Goal: Use online tool/utility: Utilize a website feature to perform a specific function

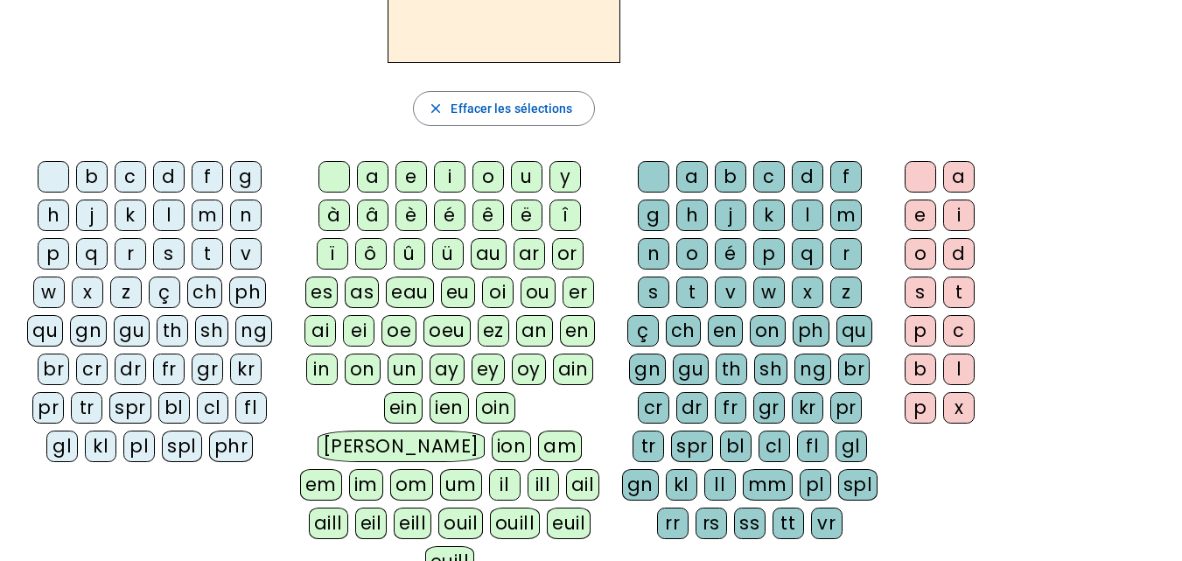
scroll to position [204, 0]
click at [855, 336] on div "qu" at bounding box center [855, 330] width 36 height 32
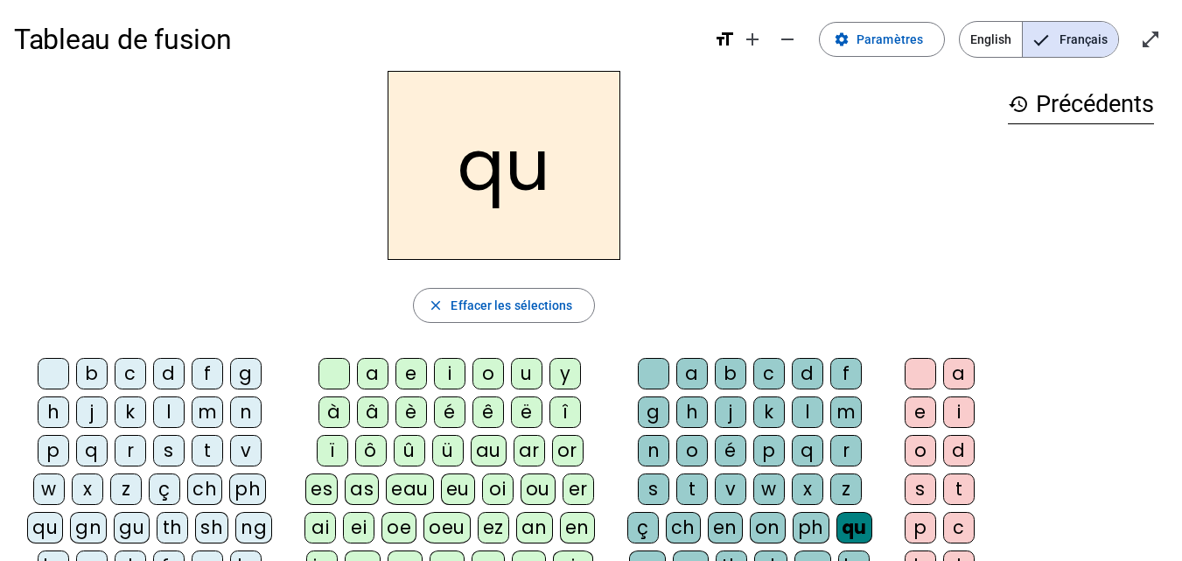
scroll to position [169, 0]
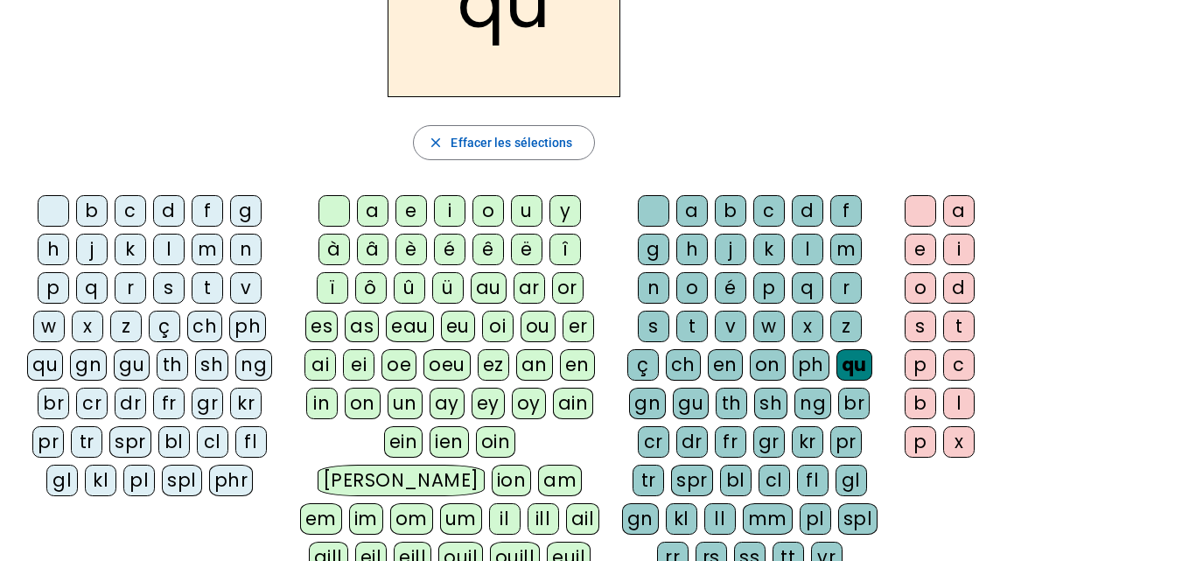
click at [529, 364] on div "an" at bounding box center [534, 365] width 37 height 32
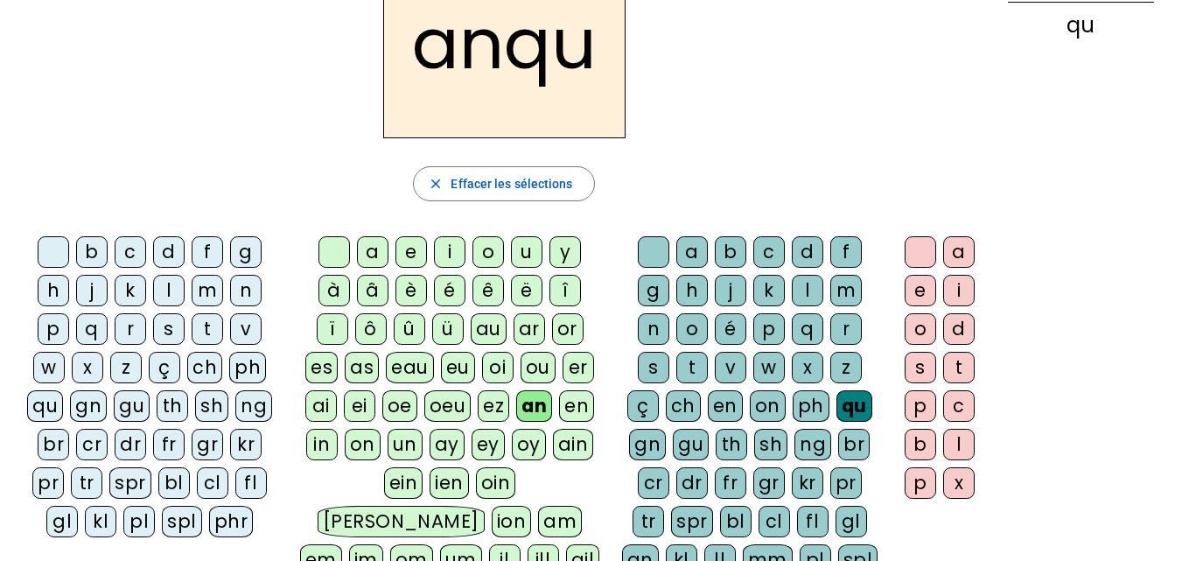
scroll to position [127, 0]
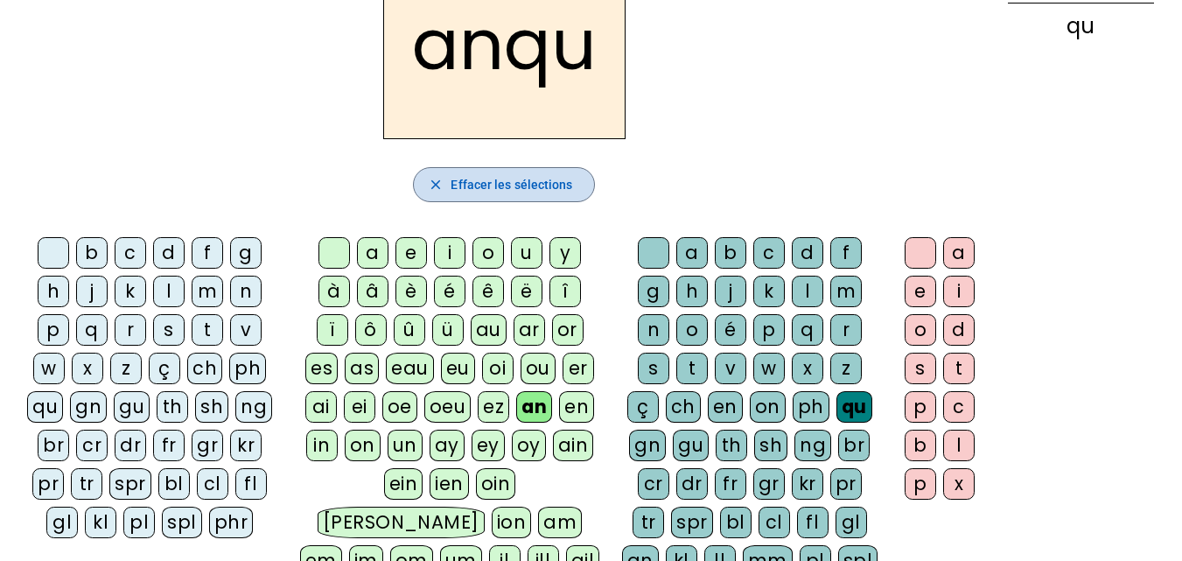
click at [503, 179] on span "Effacer les sélections" at bounding box center [512, 184] width 122 height 21
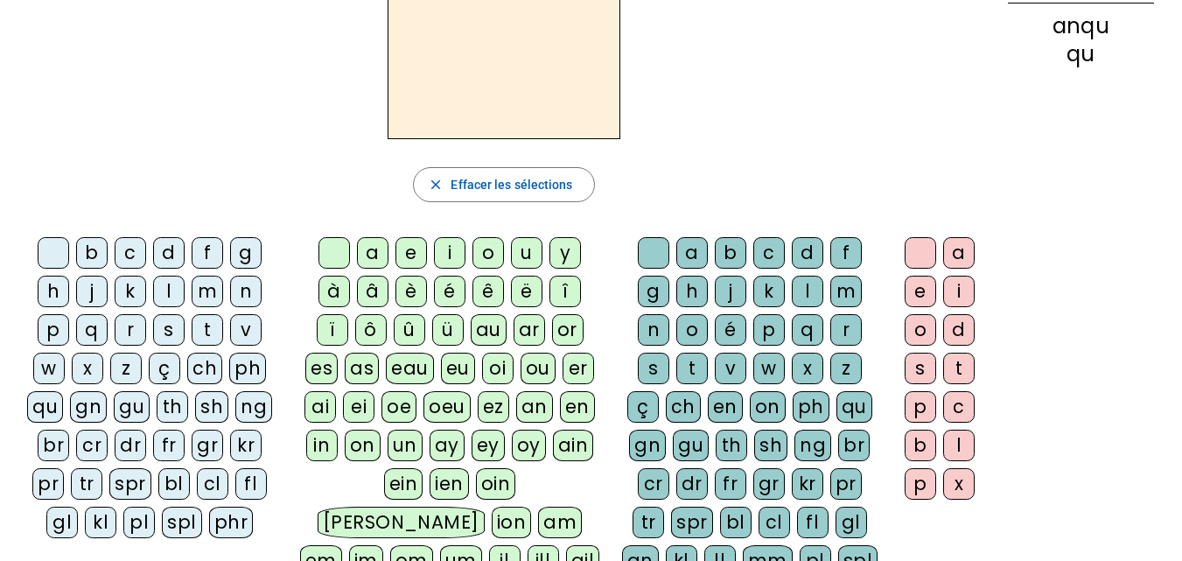
click at [54, 406] on div "qu" at bounding box center [45, 407] width 36 height 32
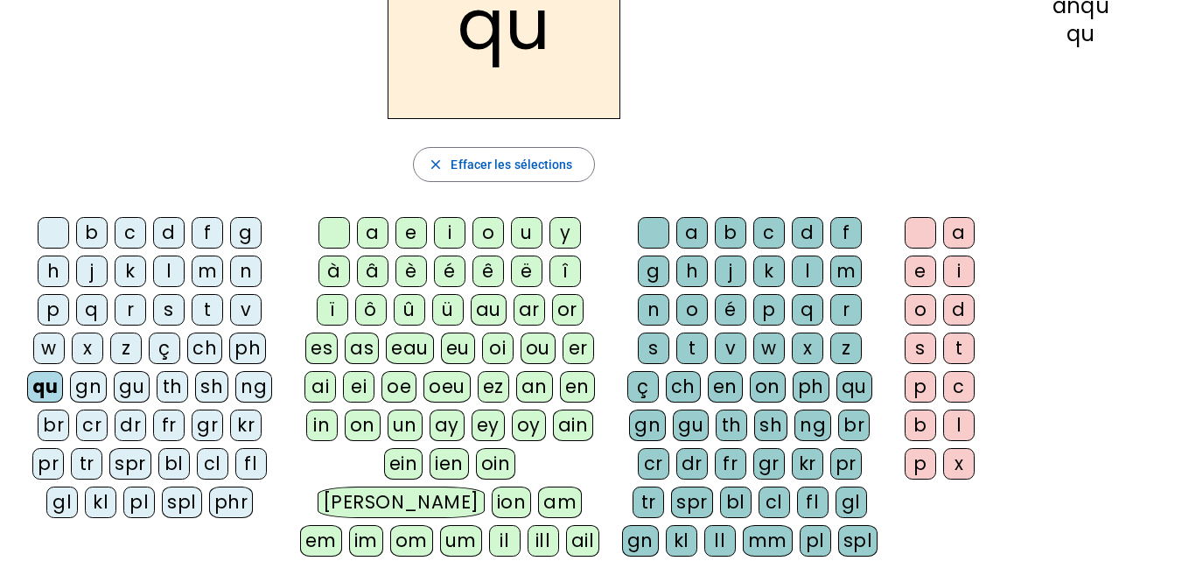
scroll to position [156, 0]
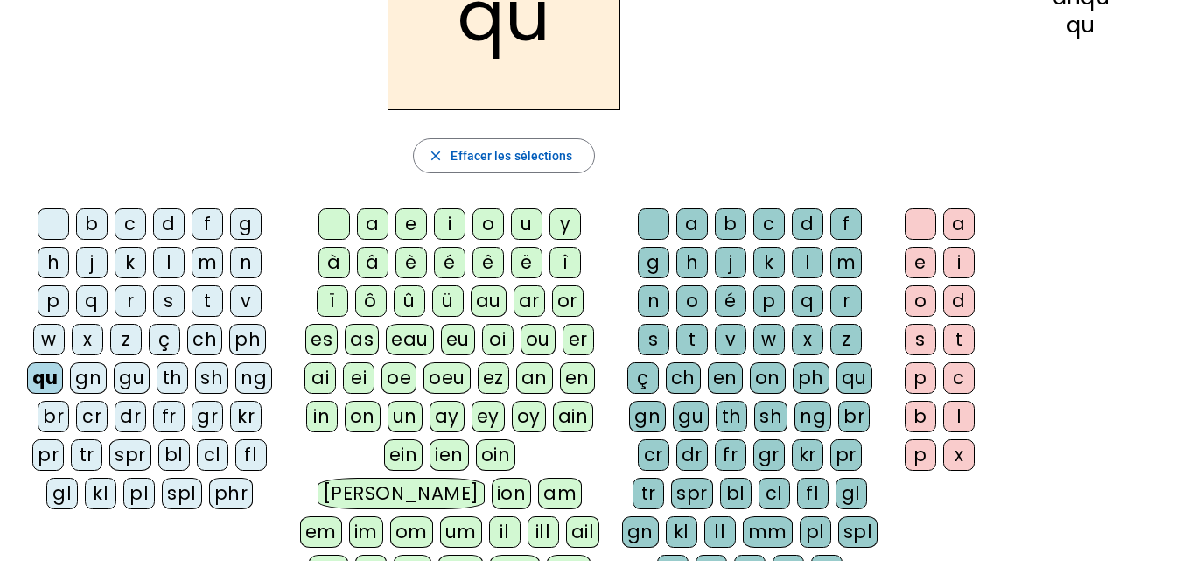
click at [537, 372] on div "an" at bounding box center [534, 378] width 37 height 32
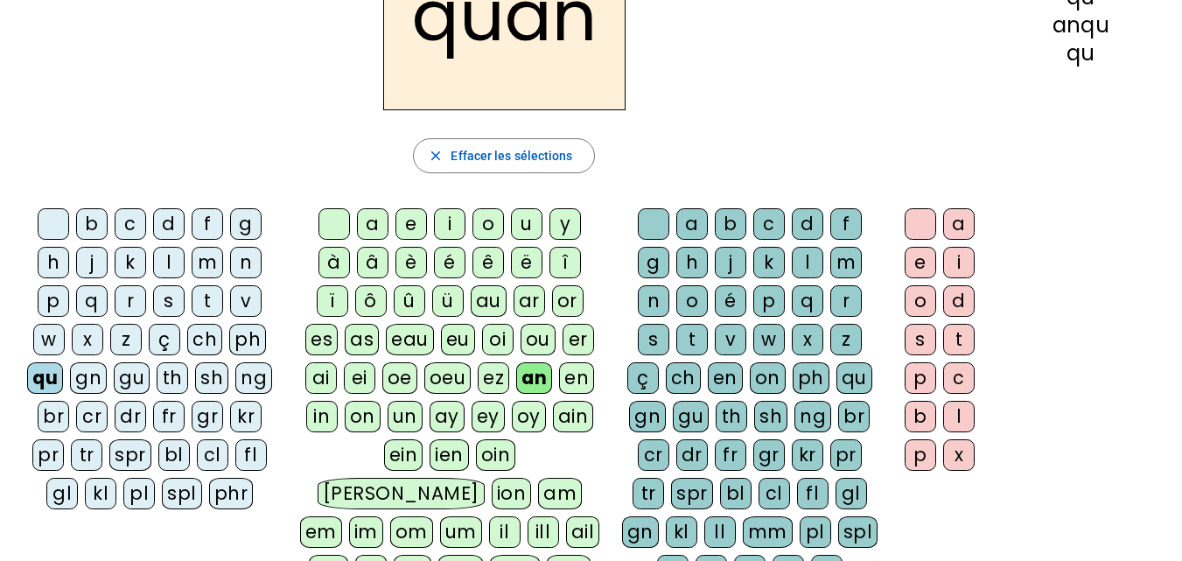
click at [807, 224] on div "d" at bounding box center [808, 224] width 32 height 32
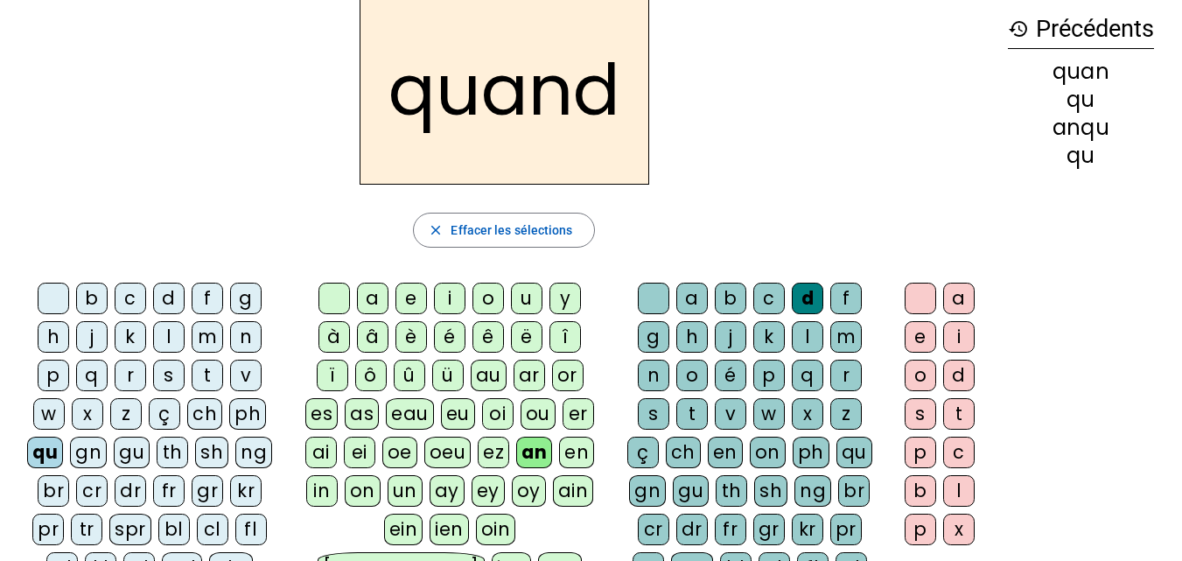
scroll to position [0, 0]
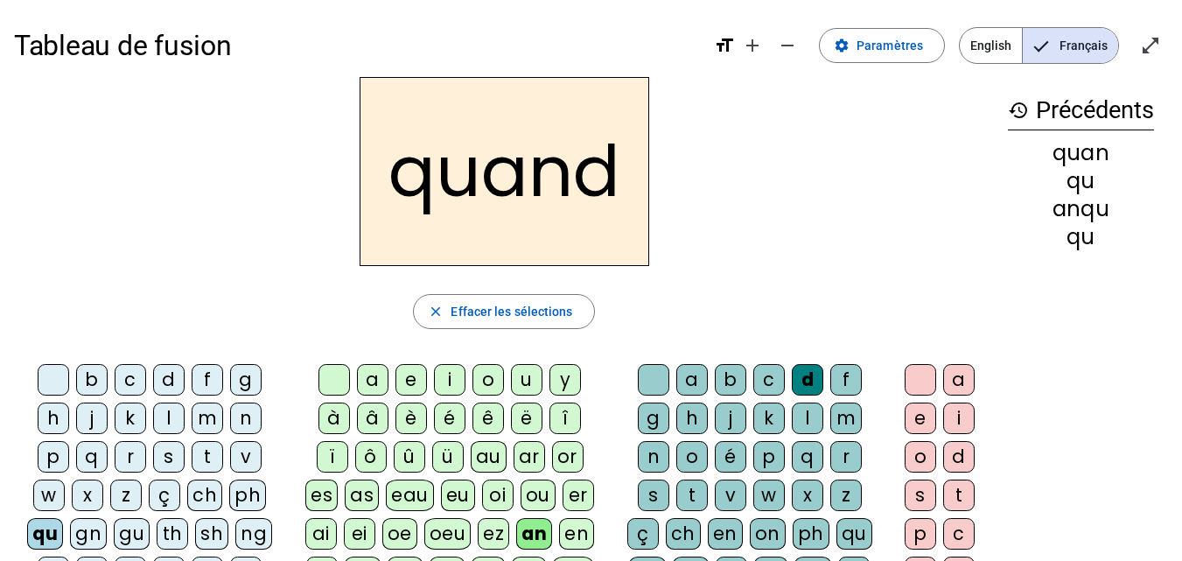
click at [680, 487] on div "t" at bounding box center [692, 496] width 32 height 32
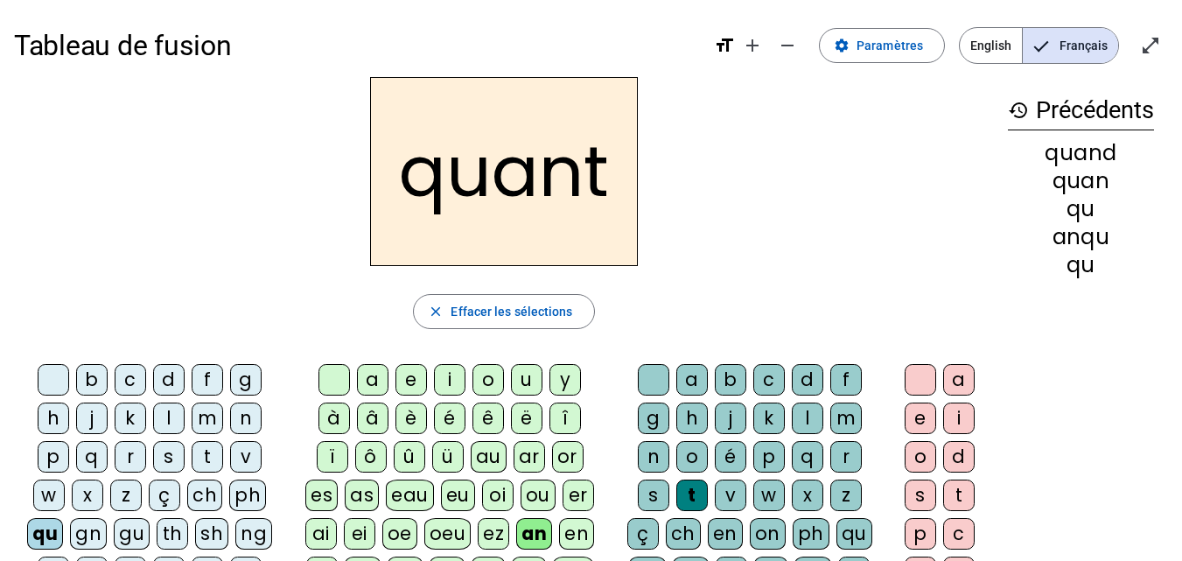
click at [211, 452] on div "t" at bounding box center [208, 457] width 32 height 32
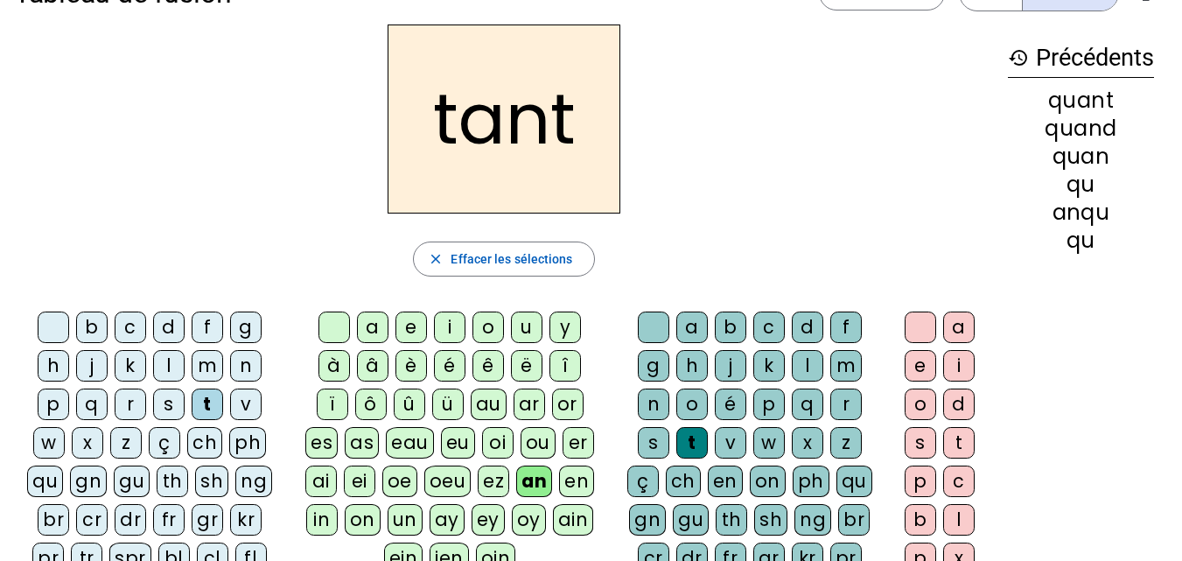
scroll to position [53, 0]
click at [242, 323] on div "g" at bounding box center [246, 327] width 32 height 32
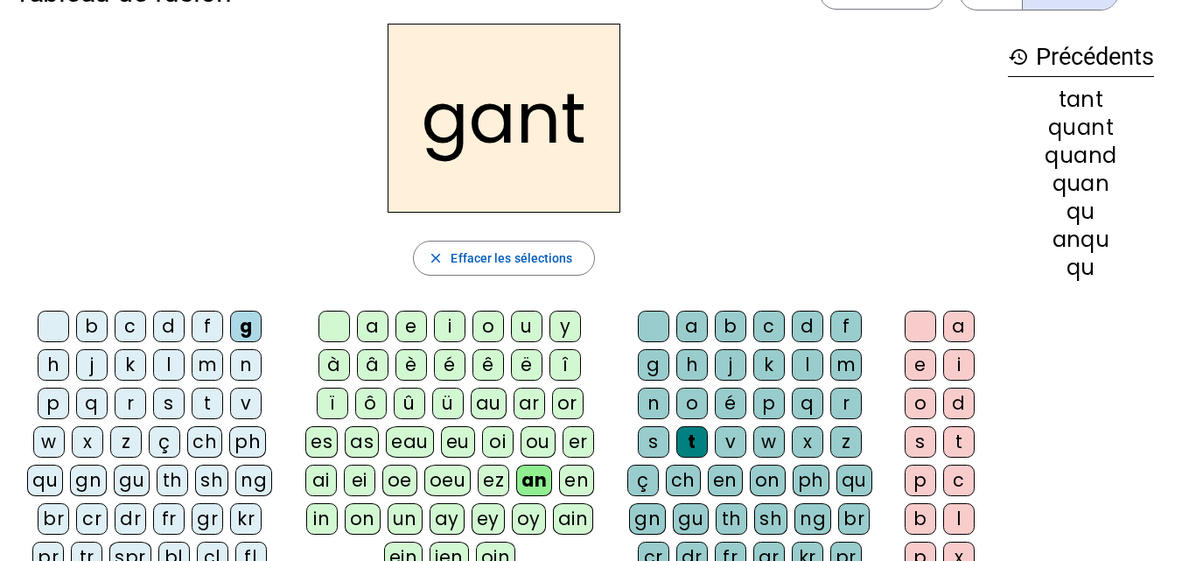
click at [196, 445] on div "ch" at bounding box center [204, 442] width 35 height 32
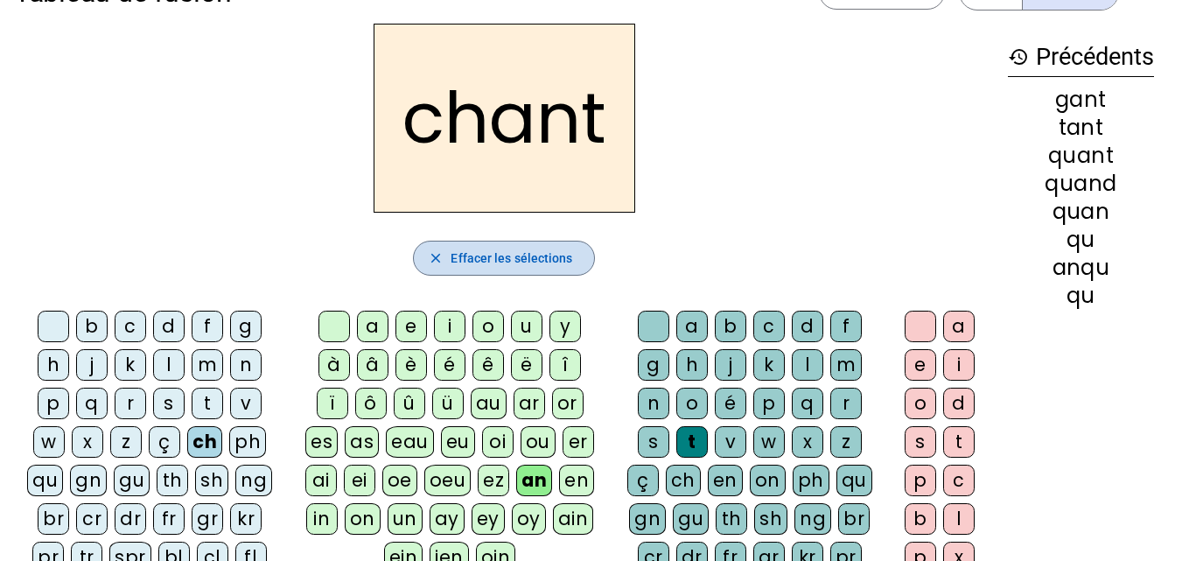
click at [525, 263] on span "Effacer les sélections" at bounding box center [512, 258] width 122 height 21
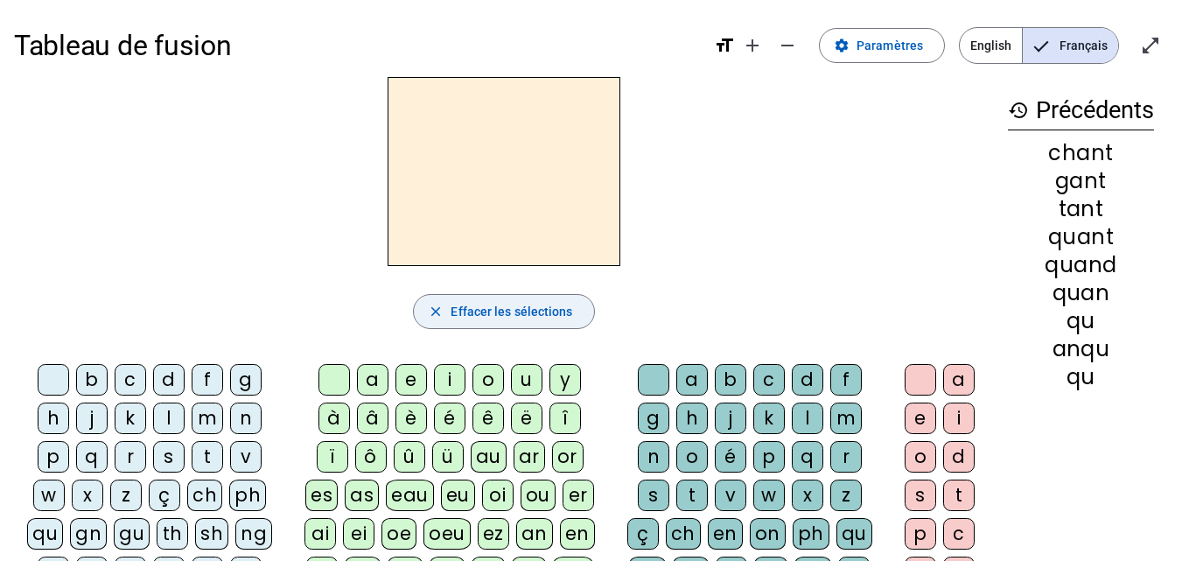
scroll to position [0, 0]
click at [1015, 115] on mat-icon "history" at bounding box center [1018, 110] width 21 height 21
click at [1100, 402] on div "history Précédents chant gant tant quant quand quan qu anqu qu" at bounding box center [1081, 422] width 174 height 690
click at [1098, 381] on div "qu" at bounding box center [1081, 377] width 146 height 21
click at [1013, 102] on mat-icon "history" at bounding box center [1018, 110] width 21 height 21
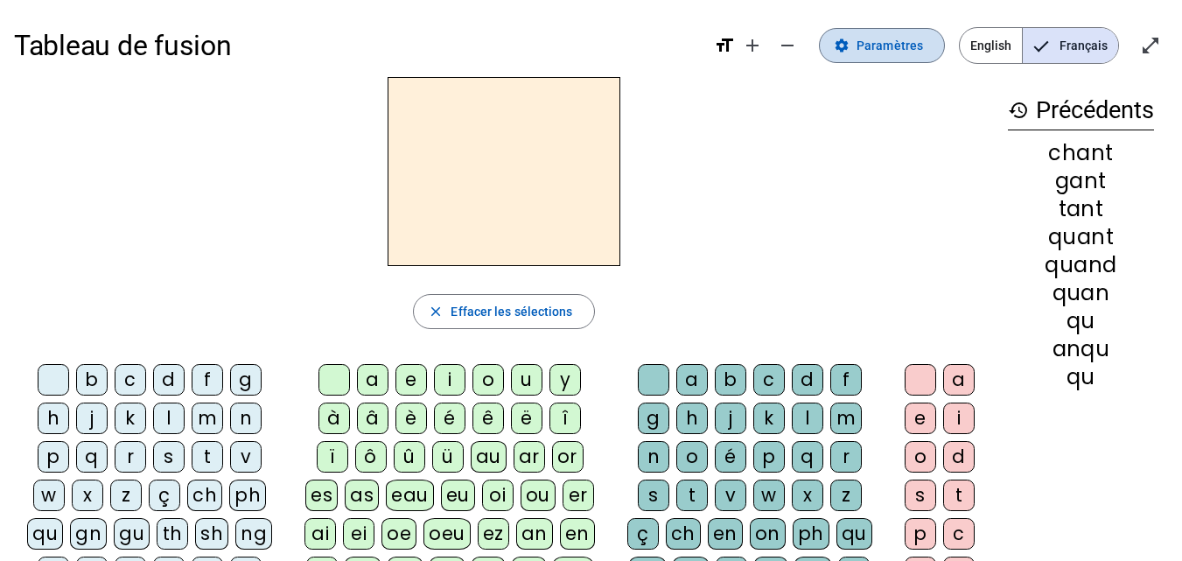
click at [893, 36] on span "Paramètres" at bounding box center [890, 45] width 67 height 21
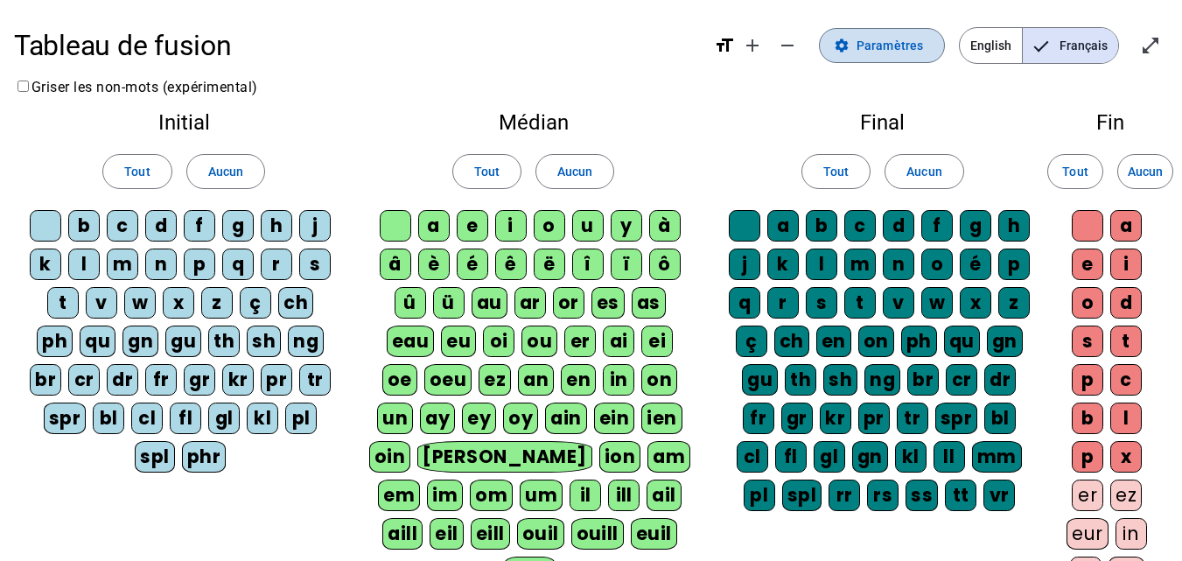
click at [915, 45] on span "Paramètres" at bounding box center [890, 45] width 67 height 21
click at [729, 44] on mat-icon "format_size" at bounding box center [724, 45] width 21 height 21
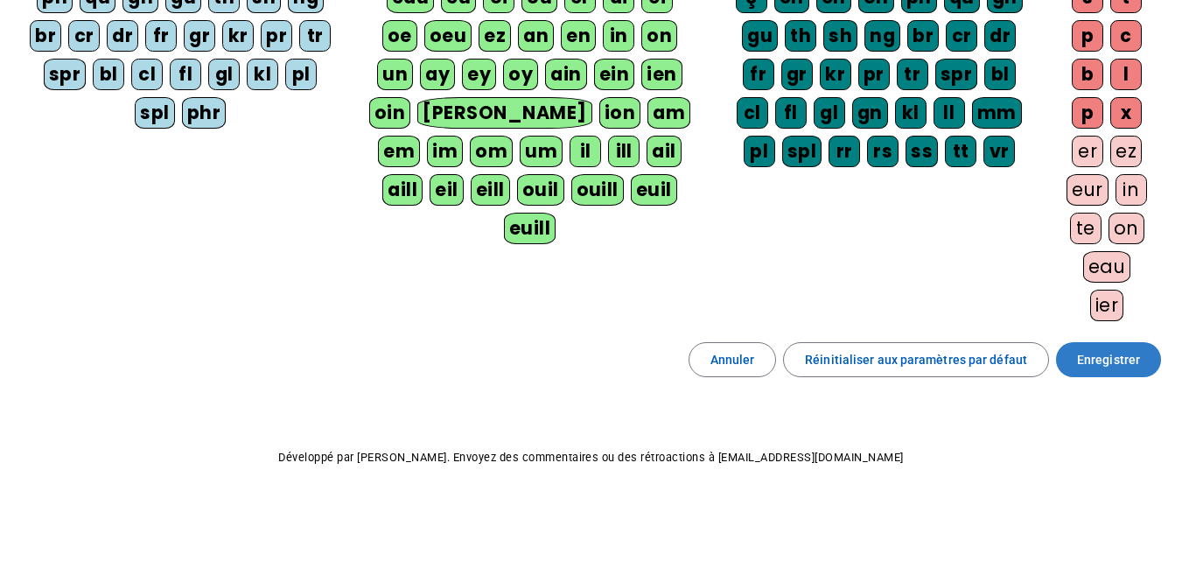
click at [1093, 361] on span "Enregistrer" at bounding box center [1108, 359] width 63 height 21
